Goal: Navigation & Orientation: Understand site structure

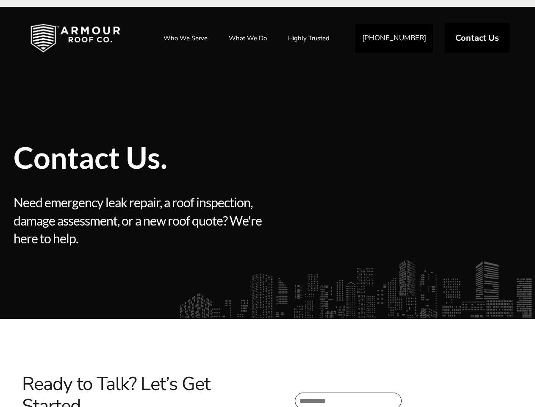
click at [267, 203] on div at bounding box center [328, 240] width 126 height 95
click at [186, 38] on link "Who We Serve" at bounding box center [185, 38] width 61 height 21
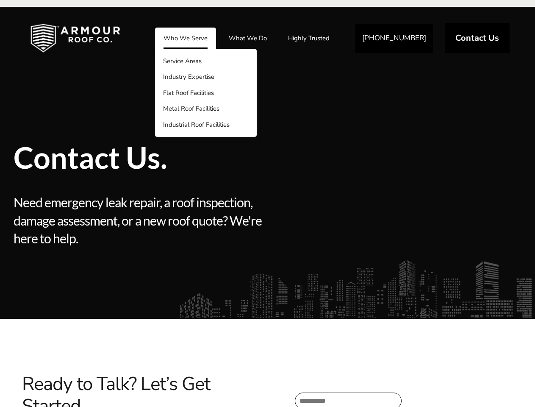
click at [248, 38] on link "What We Do" at bounding box center [247, 38] width 55 height 21
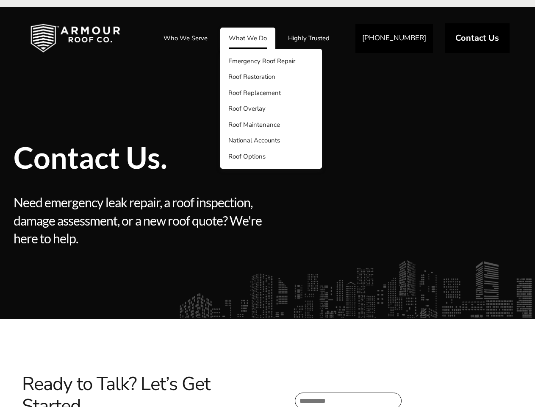
click at [309, 38] on link "Highly Trusted" at bounding box center [309, 38] width 58 height 21
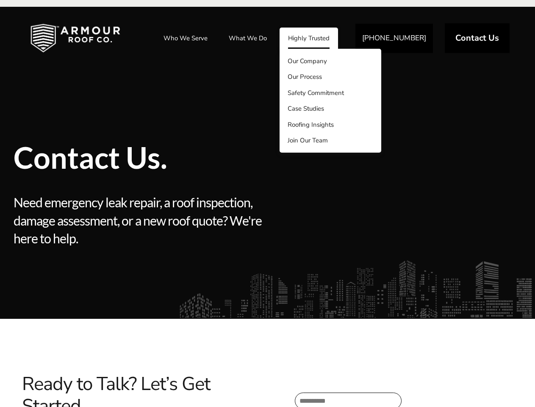
click at [267, 207] on div at bounding box center [328, 240] width 126 height 95
